Goal: Navigation & Orientation: Find specific page/section

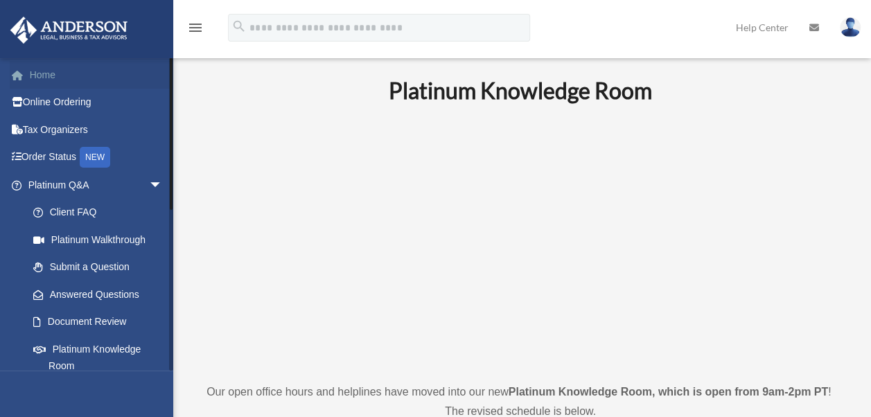
click at [43, 78] on link "Home" at bounding box center [97, 75] width 174 height 28
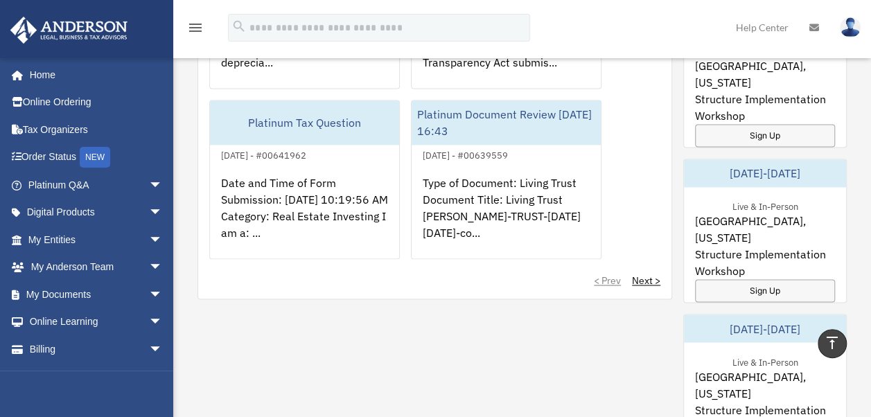
scroll to position [970, 0]
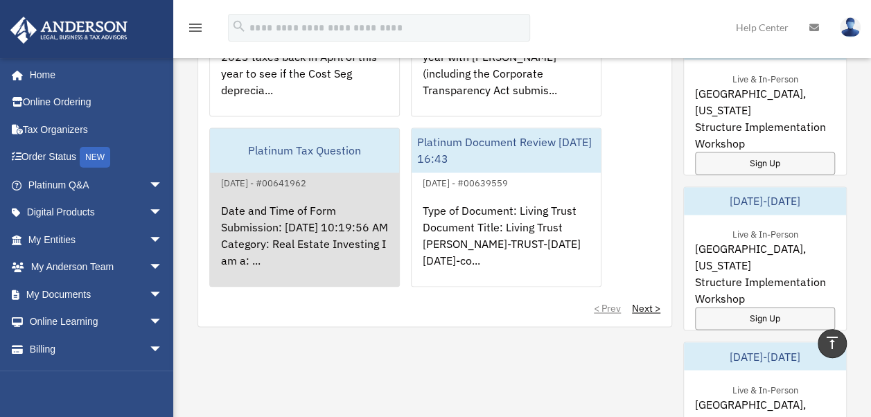
click at [335, 245] on div "Date and Time of Form Submission: [DATE] 10:19:56 AM Category: Real Estate Inve…" at bounding box center [304, 245] width 189 height 108
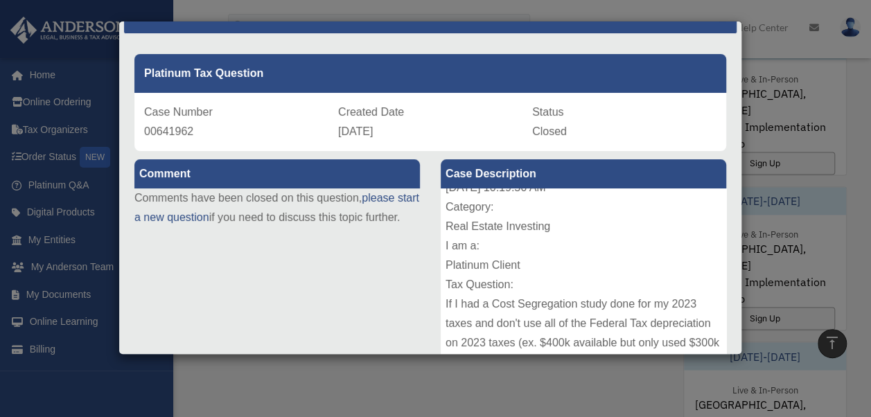
scroll to position [0, 0]
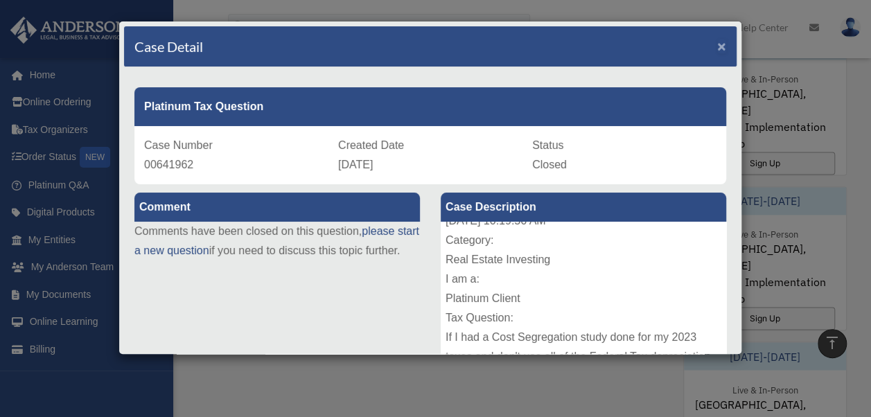
click at [717, 46] on span "×" at bounding box center [721, 46] width 9 height 16
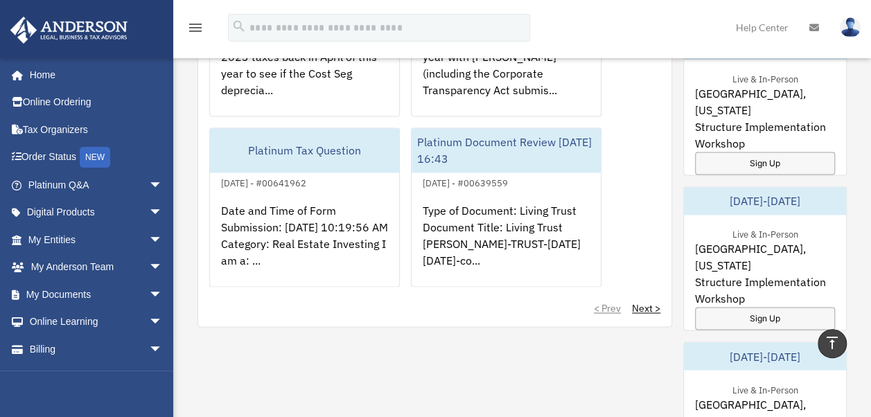
click at [677, 195] on div "My Questions All Submitted Answered Closed Normal Expedited Platinum Tax Questi…" at bounding box center [521, 275] width 649 height 799
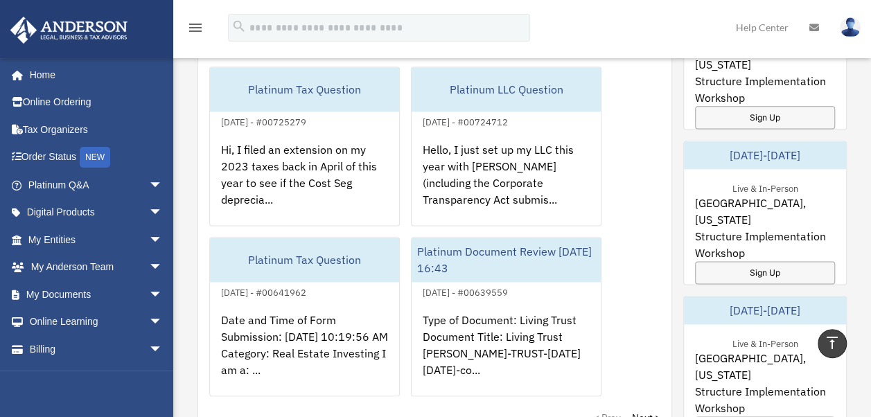
scroll to position [859, 0]
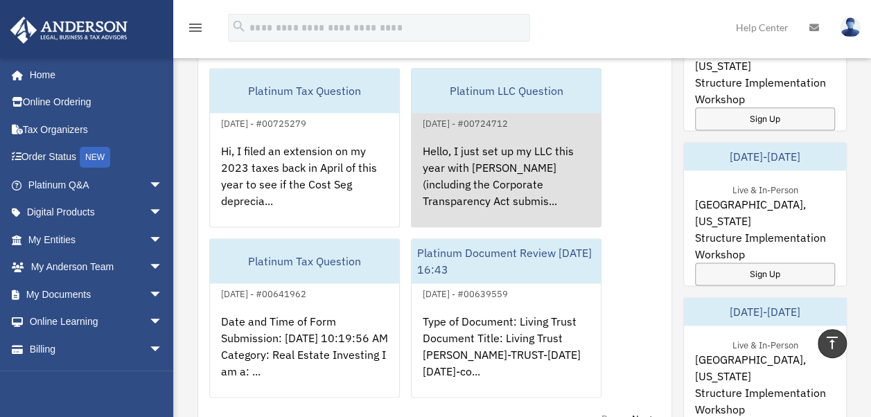
click at [482, 152] on div "Hello, I just set up my LLC this year with [PERSON_NAME] (including the Corpora…" at bounding box center [505, 186] width 189 height 108
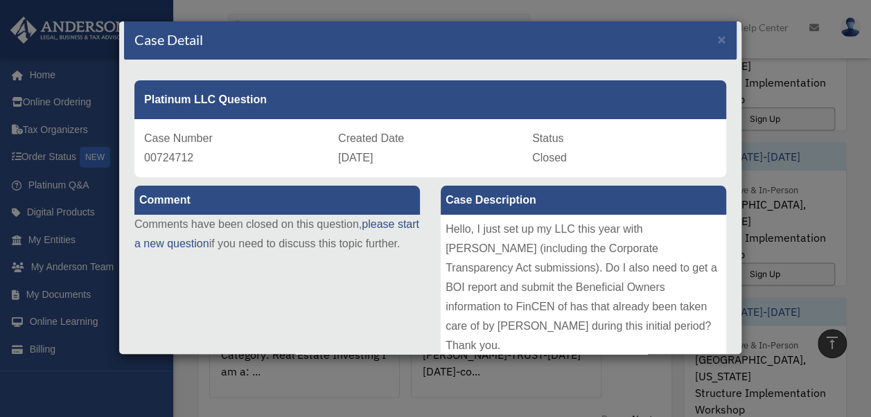
scroll to position [0, 0]
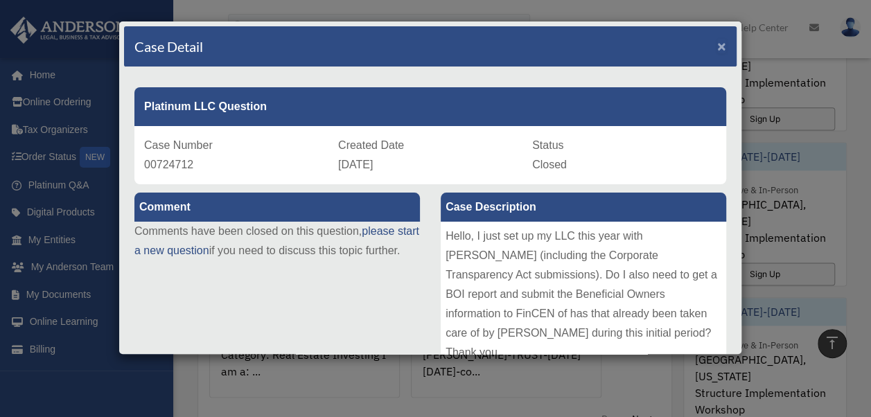
click at [717, 47] on span "×" at bounding box center [721, 46] width 9 height 16
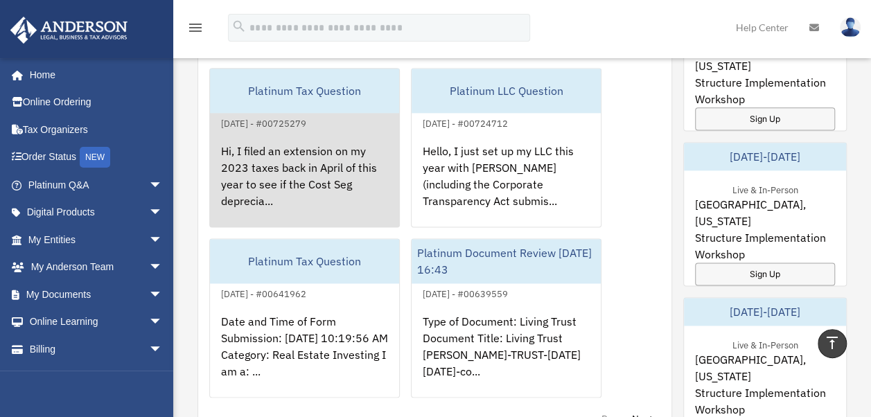
click at [315, 153] on div "Hi, I filed an extension on my 2023 taxes back in April of this year to see if …" at bounding box center [304, 186] width 189 height 108
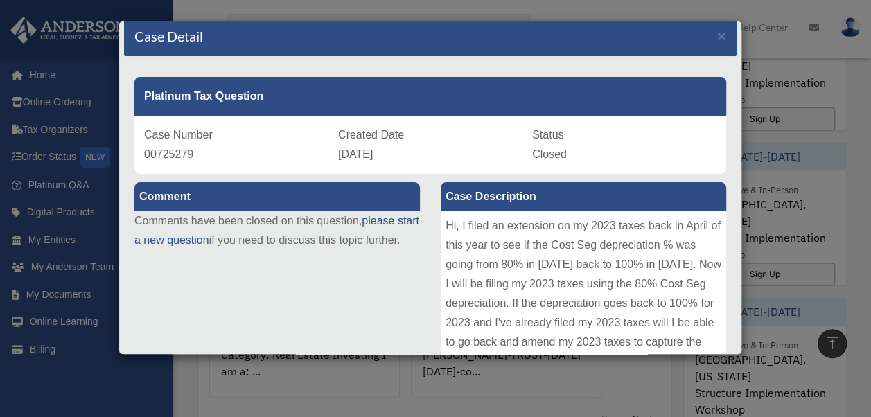
scroll to position [4, 0]
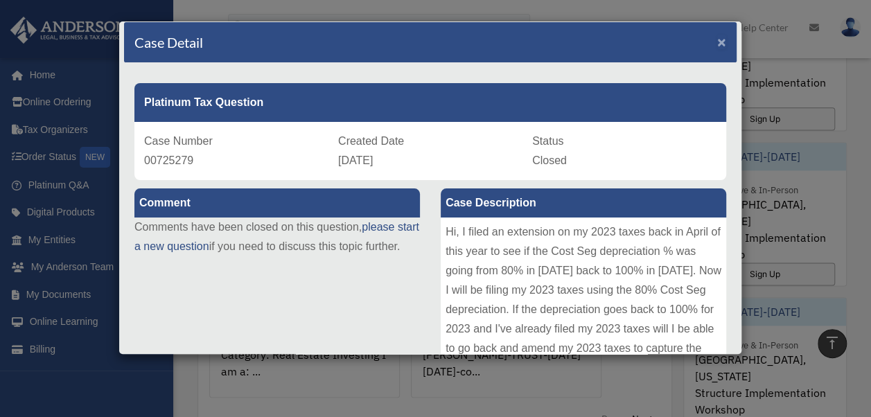
click at [717, 42] on span "×" at bounding box center [721, 42] width 9 height 16
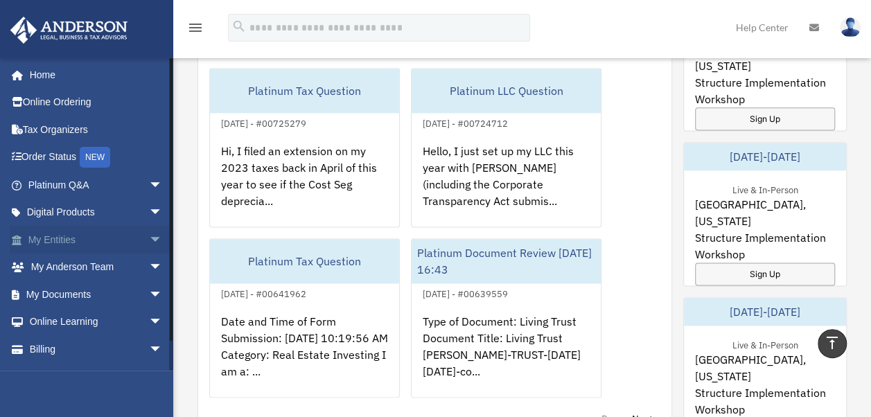
click at [149, 238] on span "arrow_drop_down" at bounding box center [163, 240] width 28 height 28
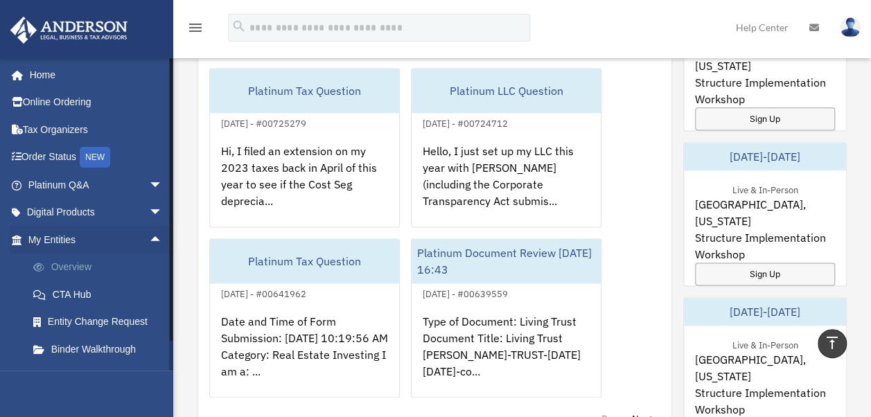
click at [80, 265] on link "Overview" at bounding box center [101, 268] width 164 height 28
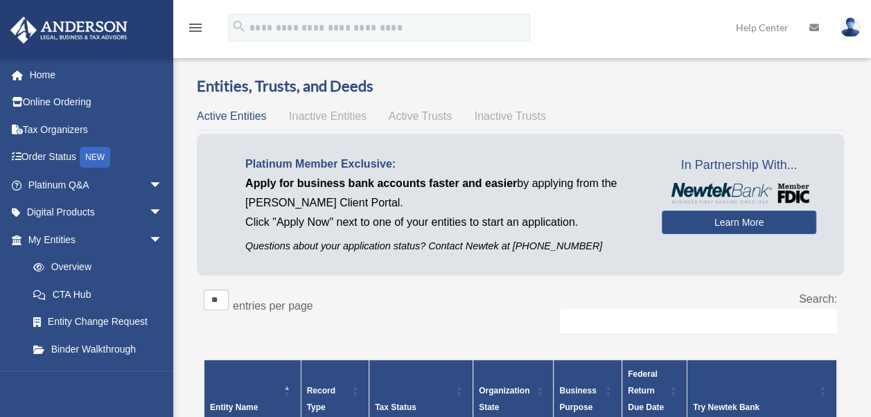
click at [870, 413] on div "Overview date_range Published on Last updated March 13, 2025 April 10, 2020 by …" at bounding box center [522, 397] width 698 height 691
click at [861, 410] on div "Entities, Trusts, and Deeds Active Entities Inactive Entities Active Trusts Ina…" at bounding box center [520, 382] width 687 height 612
click at [849, 298] on div "Entities, Trusts, and Deeds Active Entities Inactive Entities Active Trusts Ina…" at bounding box center [520, 382] width 666 height 612
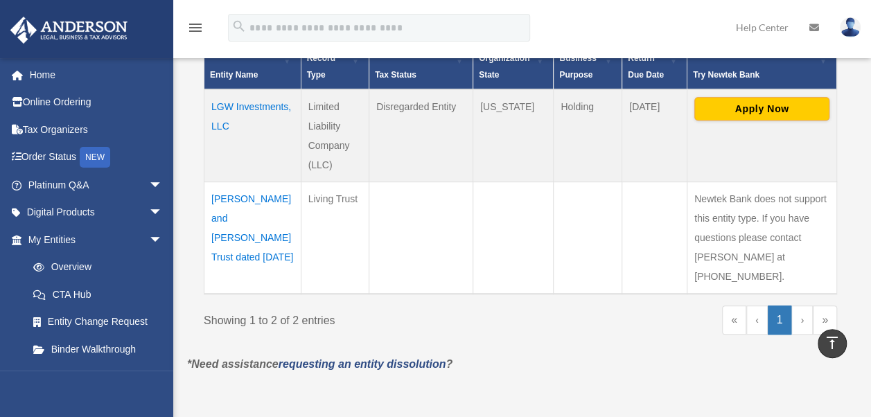
scroll to position [305, 0]
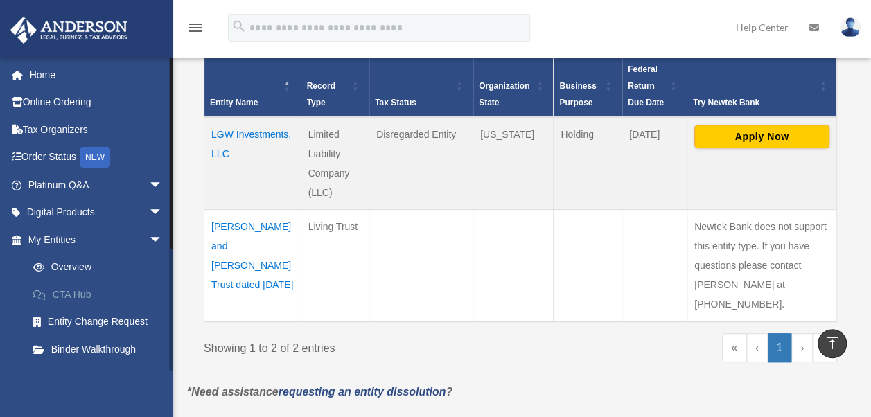
click at [78, 295] on link "CTA Hub" at bounding box center [101, 295] width 164 height 28
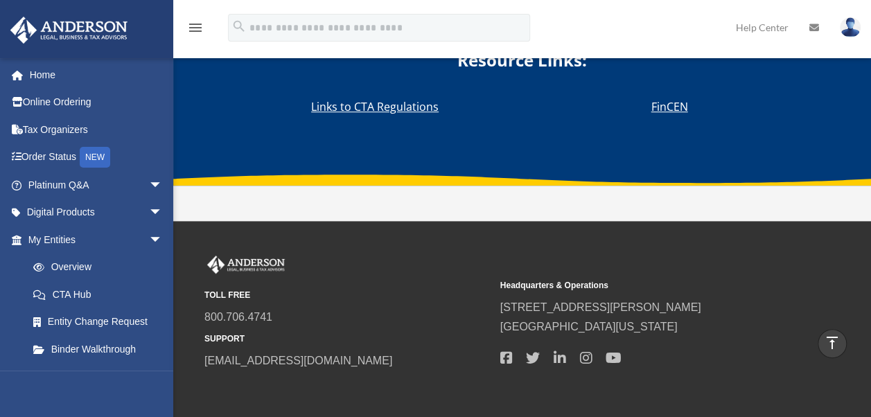
scroll to position [8269, 0]
